Goal: Transaction & Acquisition: Purchase product/service

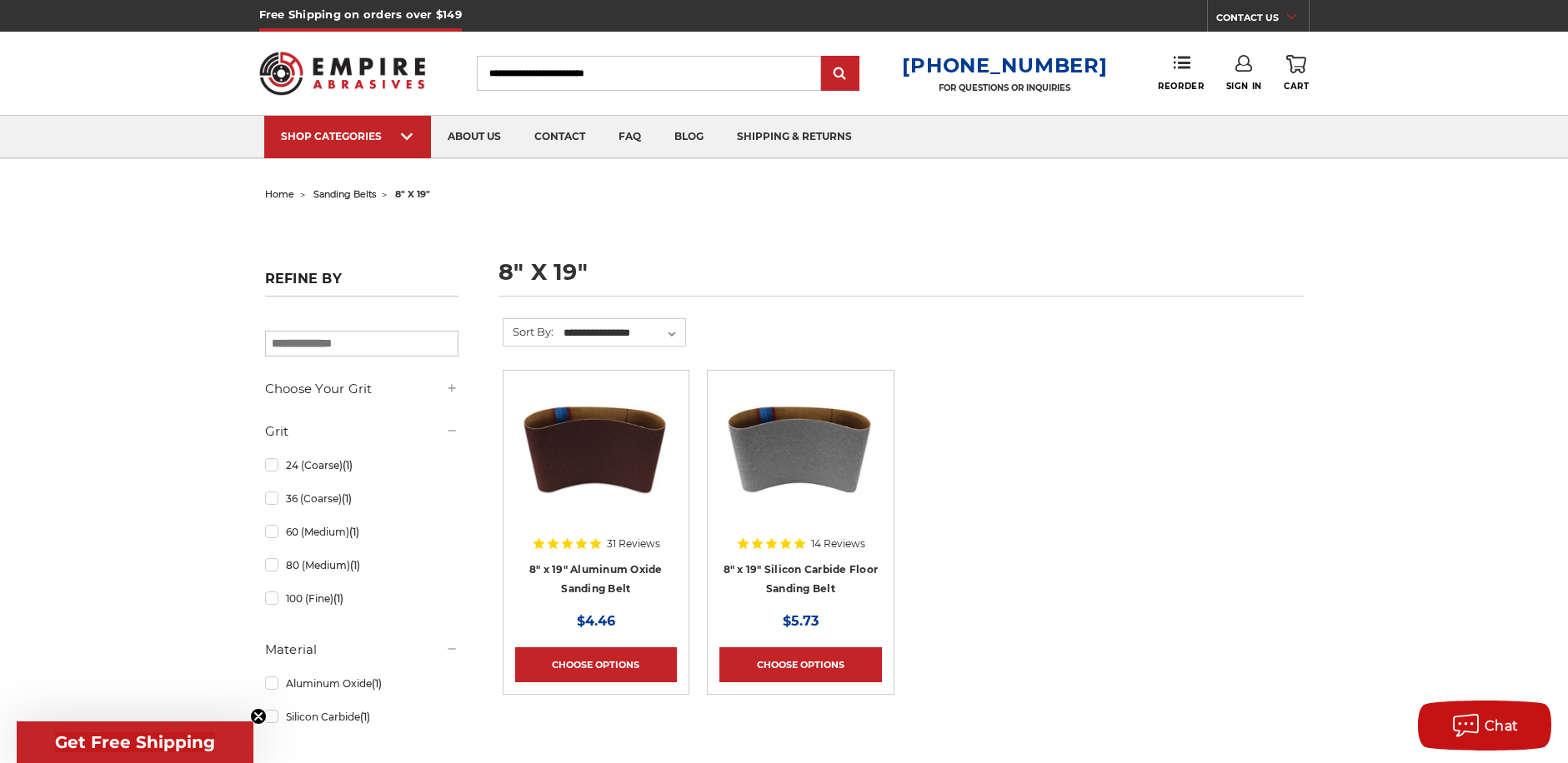
click at [795, 571] on div at bounding box center [800, 489] width 161 height 213
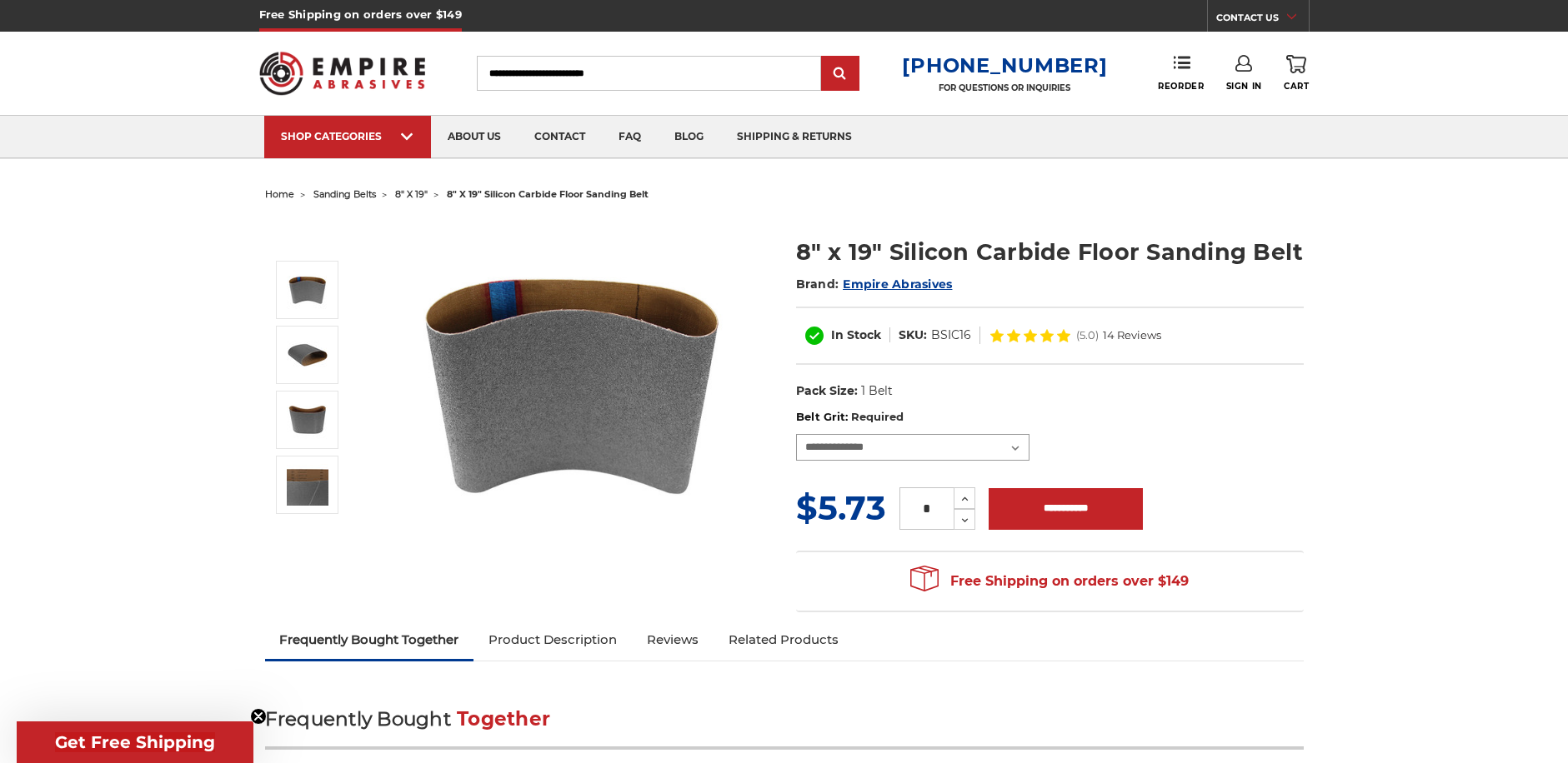
click at [936, 446] on select "**********" at bounding box center [912, 447] width 233 height 26
